Goal: Transaction & Acquisition: Purchase product/service

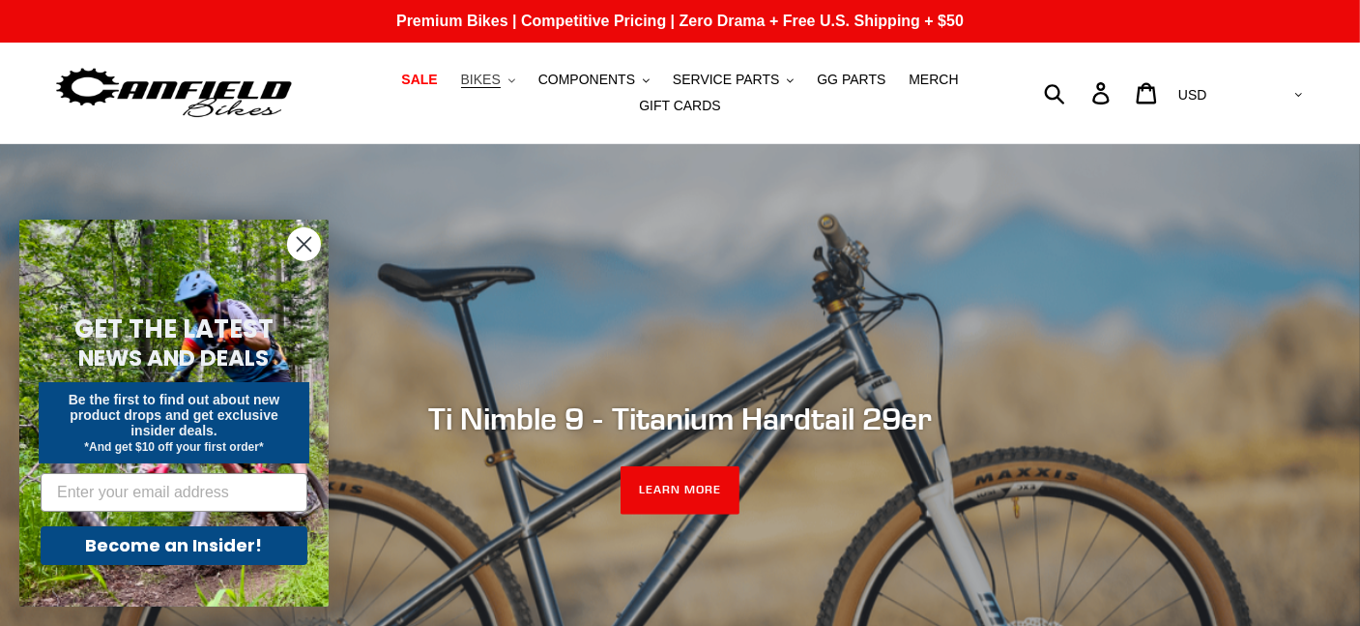
click at [461, 88] on span "BIKES" at bounding box center [481, 80] width 40 height 16
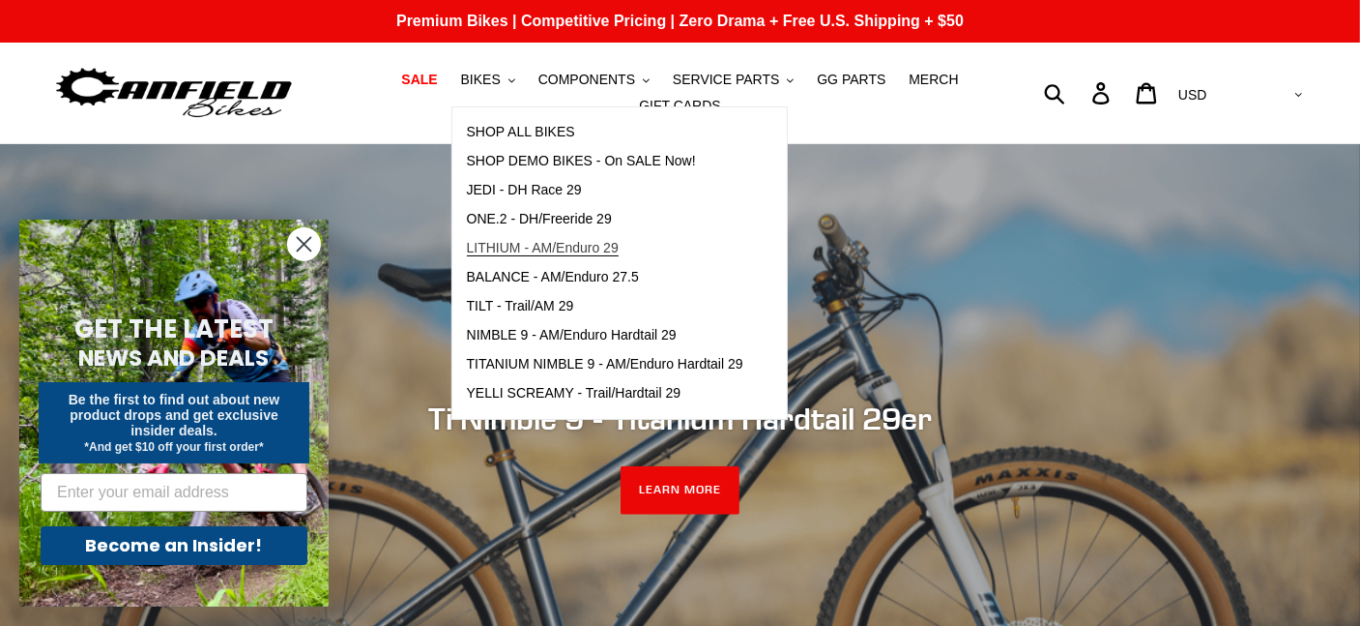
click at [519, 246] on span "LITHIUM - AM/Enduro 29" at bounding box center [543, 248] width 152 height 16
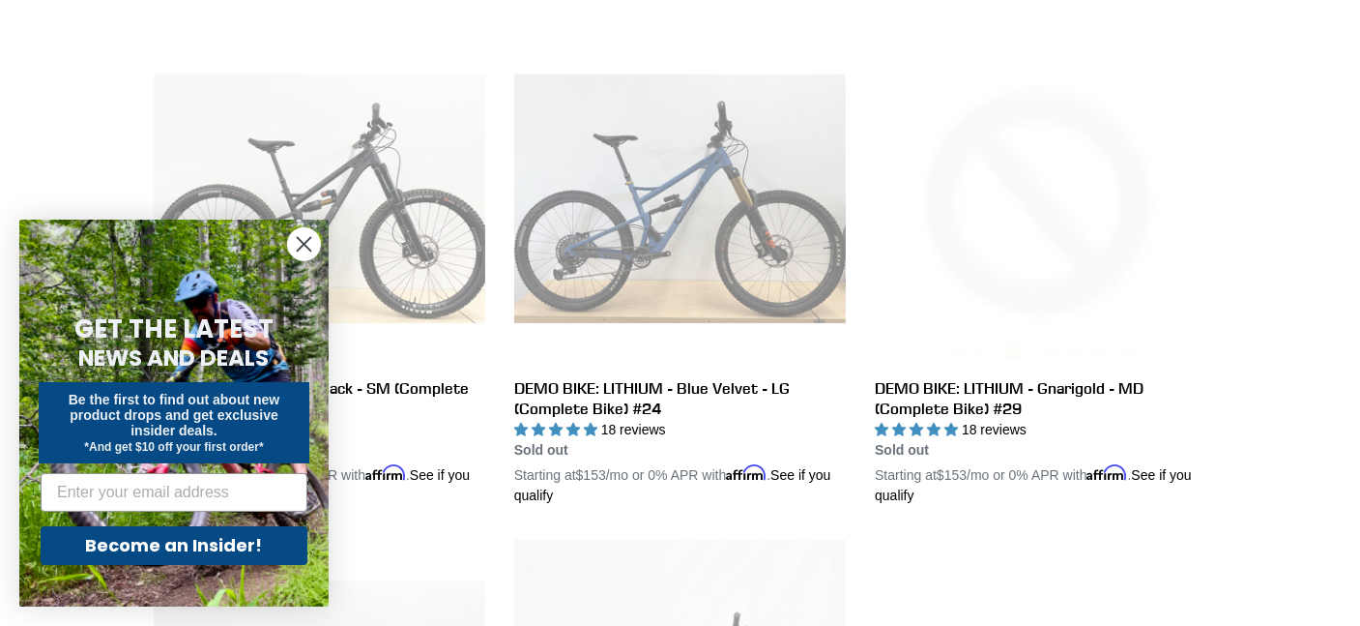
scroll to position [1063, 0]
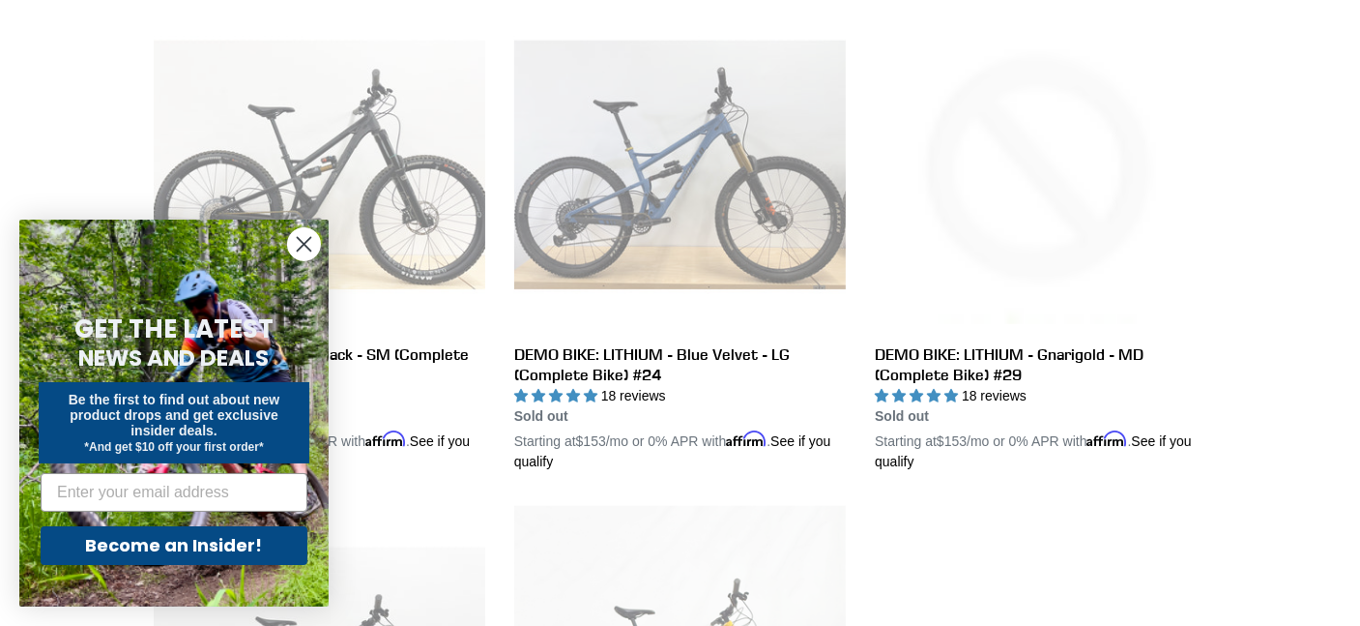
click at [302, 242] on icon "Close dialog" at bounding box center [305, 245] width 14 height 14
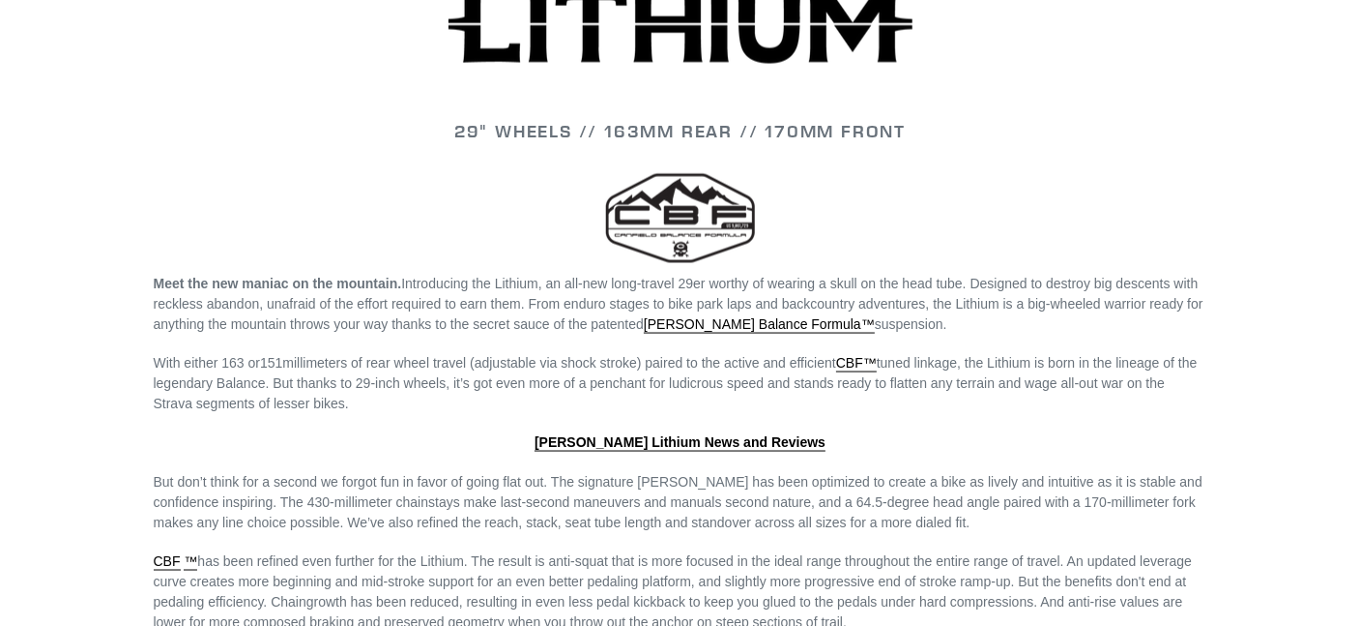
scroll to position [2782, 0]
